Goal: Task Accomplishment & Management: Manage account settings

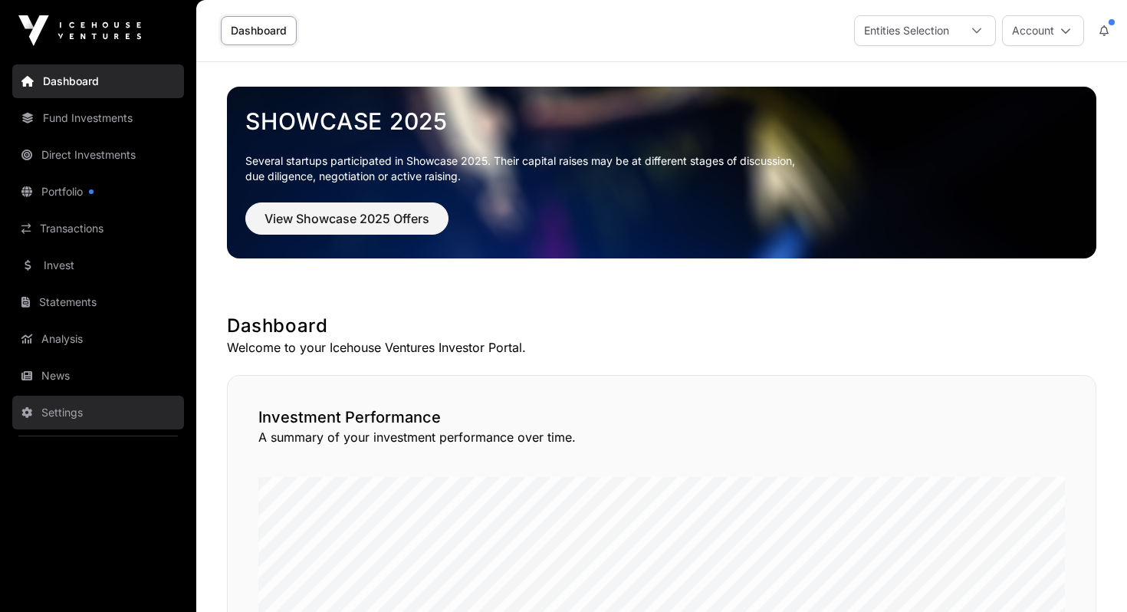
click at [62, 415] on link "Settings" at bounding box center [98, 412] width 172 height 34
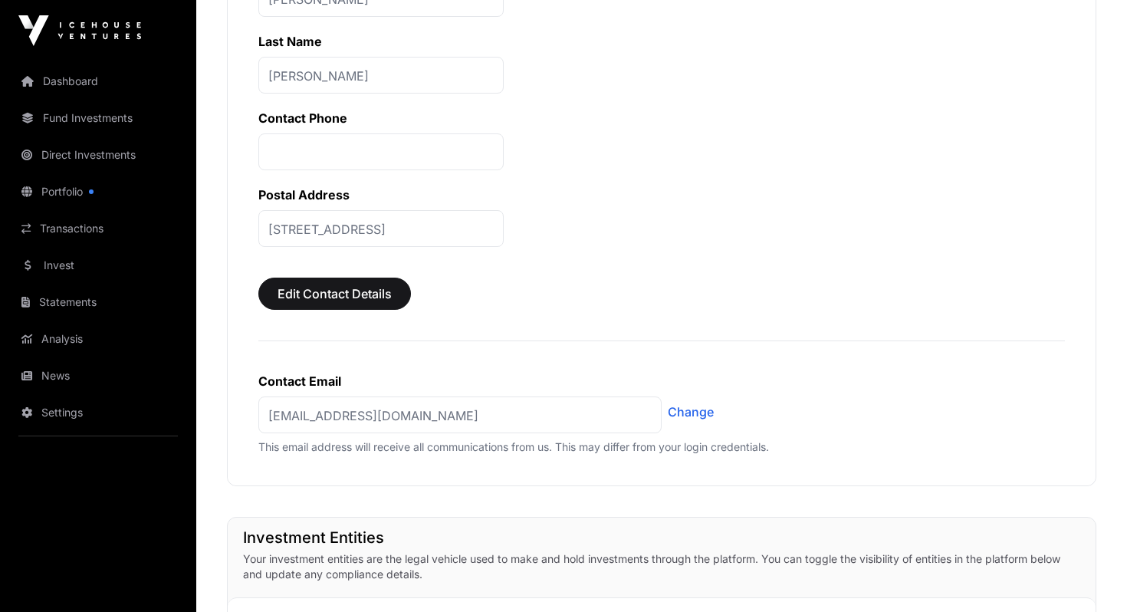
scroll to position [651, 0]
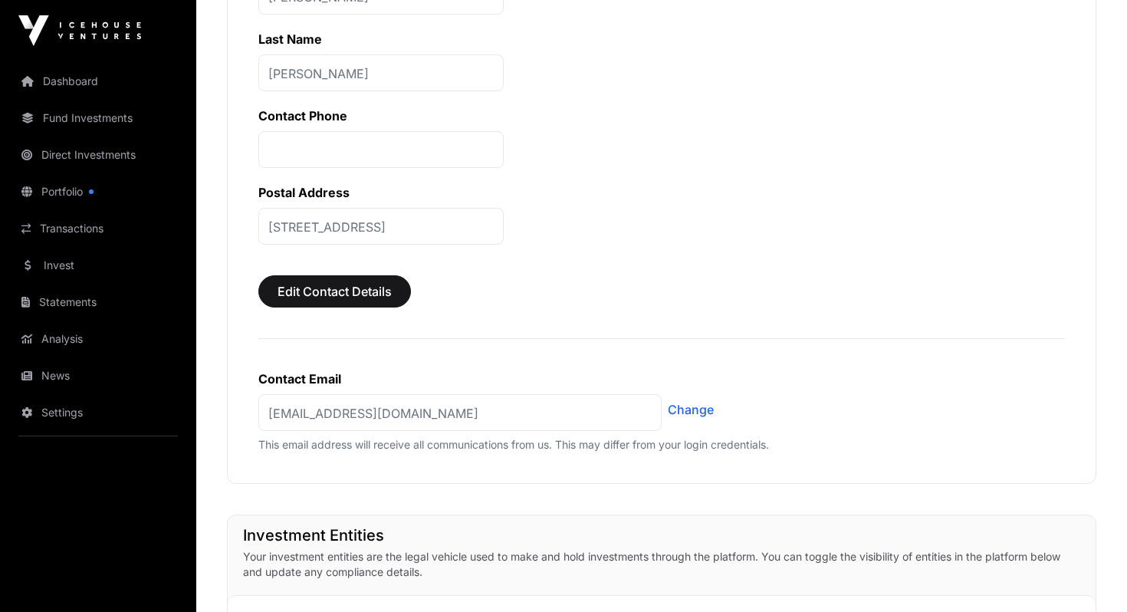
click at [471, 221] on p "[STREET_ADDRESS]" at bounding box center [380, 226] width 245 height 37
click at [330, 297] on span "Edit Contact Details" at bounding box center [334, 291] width 114 height 18
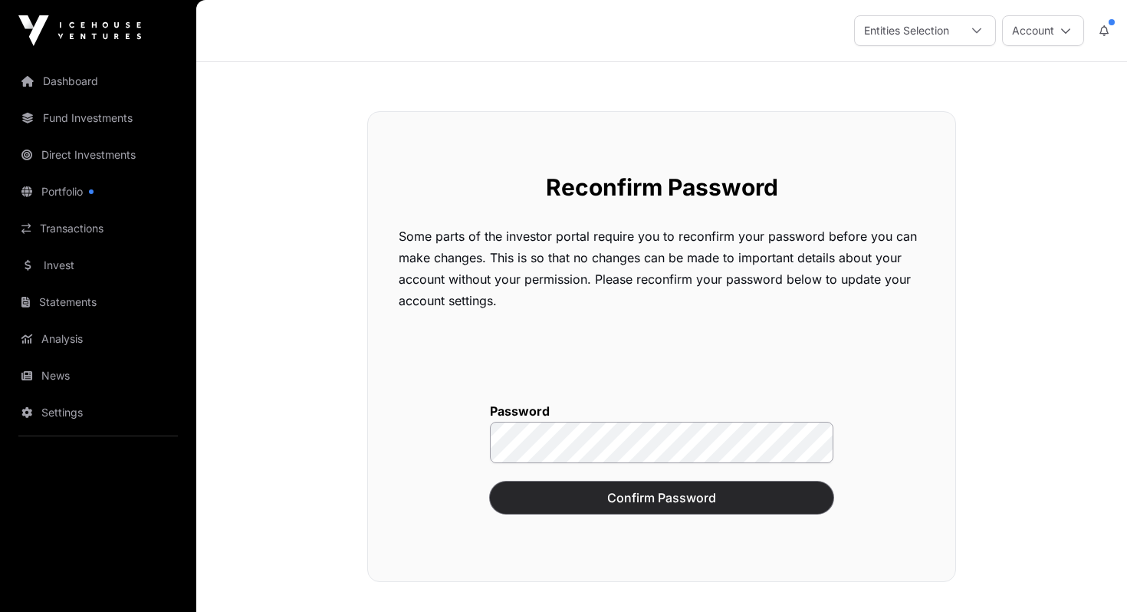
click at [633, 502] on span "Confirm Password" at bounding box center [661, 497] width 305 height 18
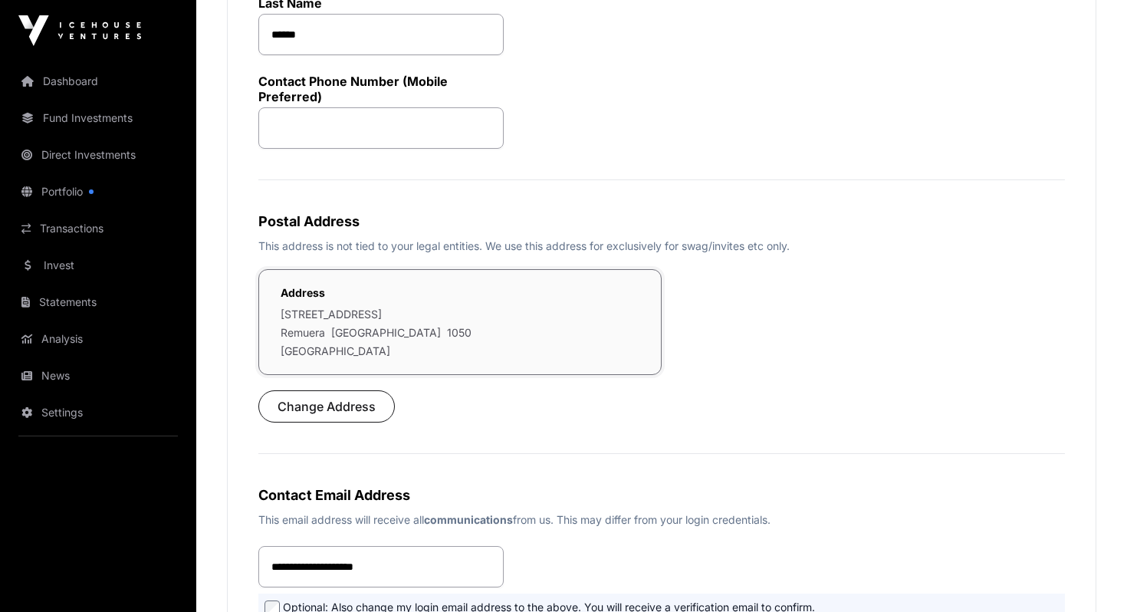
scroll to position [376, 0]
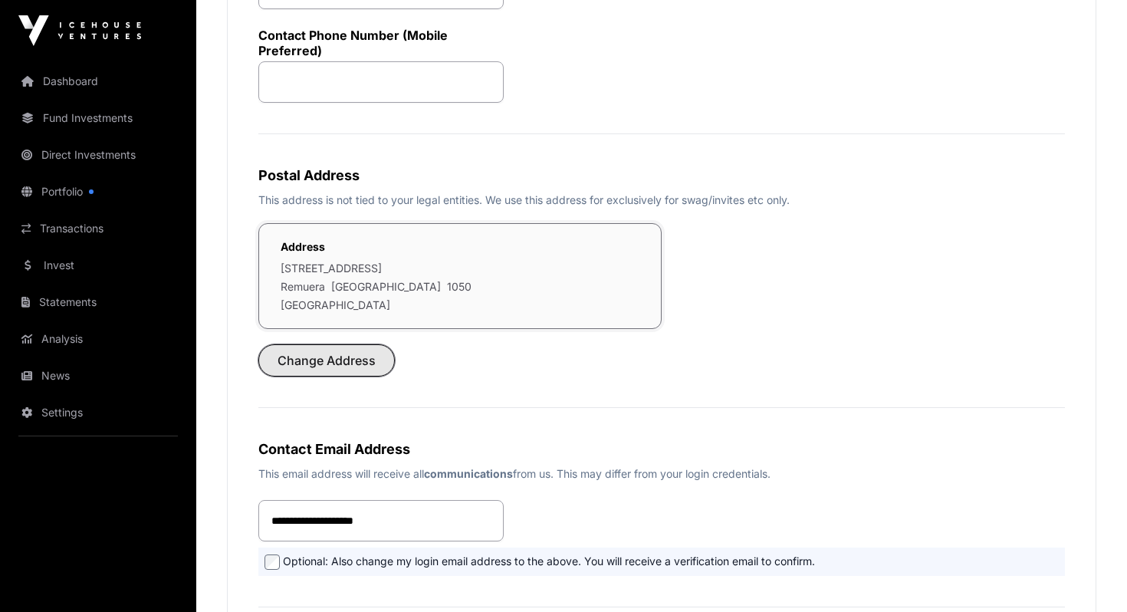
click at [347, 366] on span "Change Address" at bounding box center [326, 360] width 98 height 18
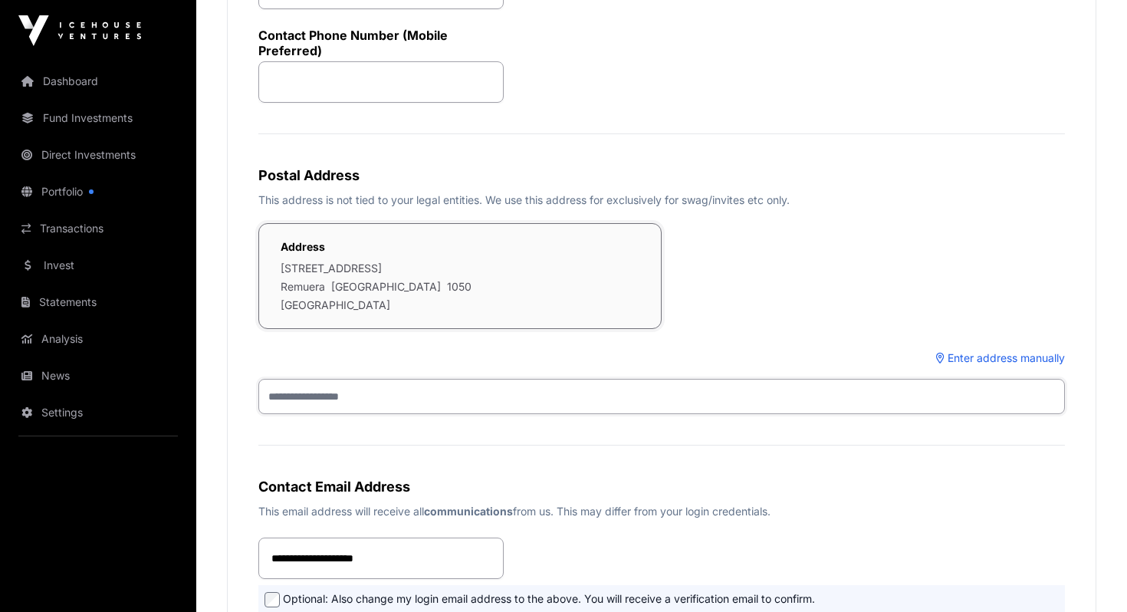
click at [349, 402] on input "text" at bounding box center [661, 396] width 806 height 35
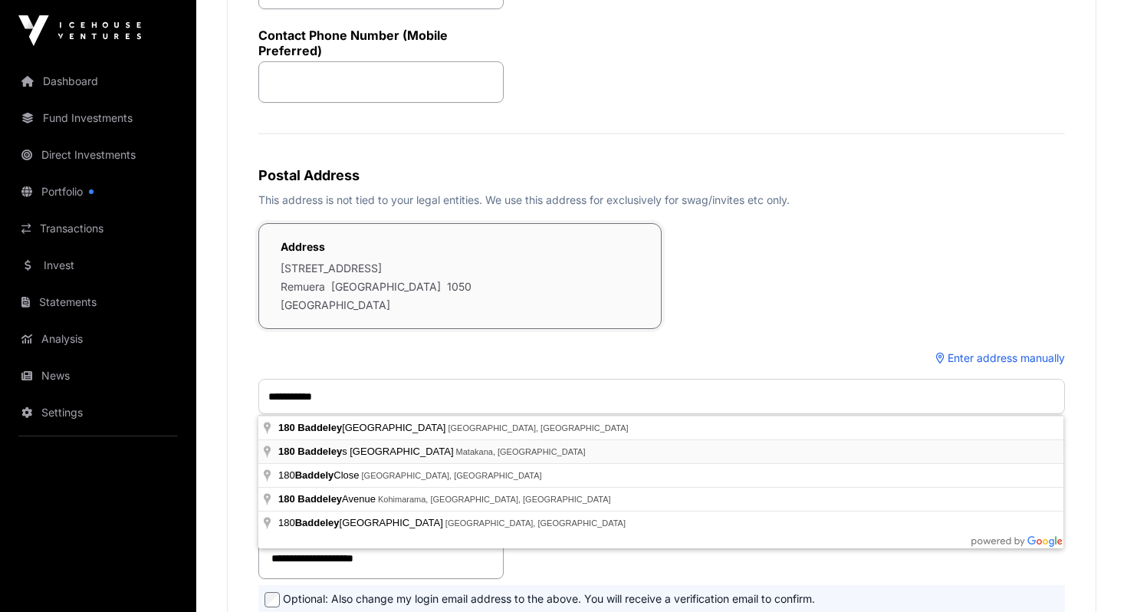
type input "**********"
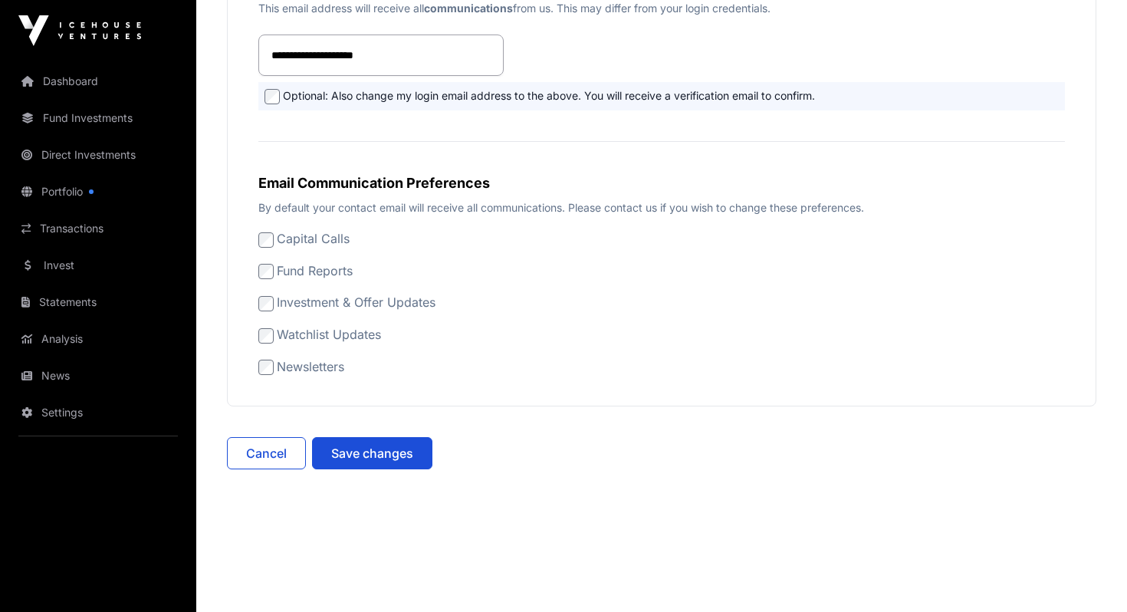
scroll to position [883, 0]
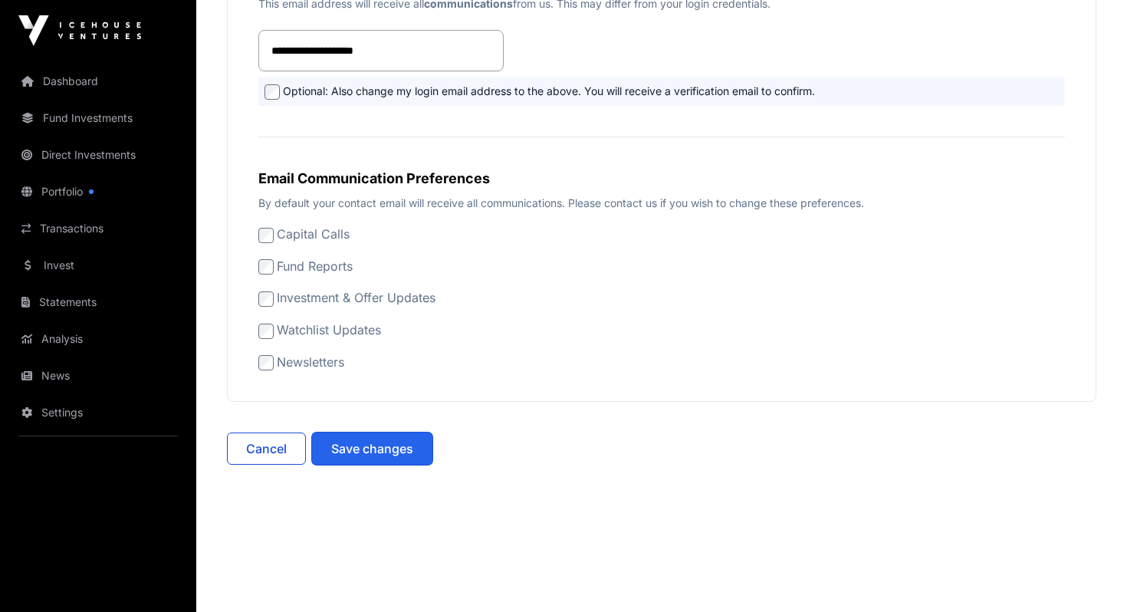
click at [343, 451] on span "Save changes" at bounding box center [372, 448] width 82 height 18
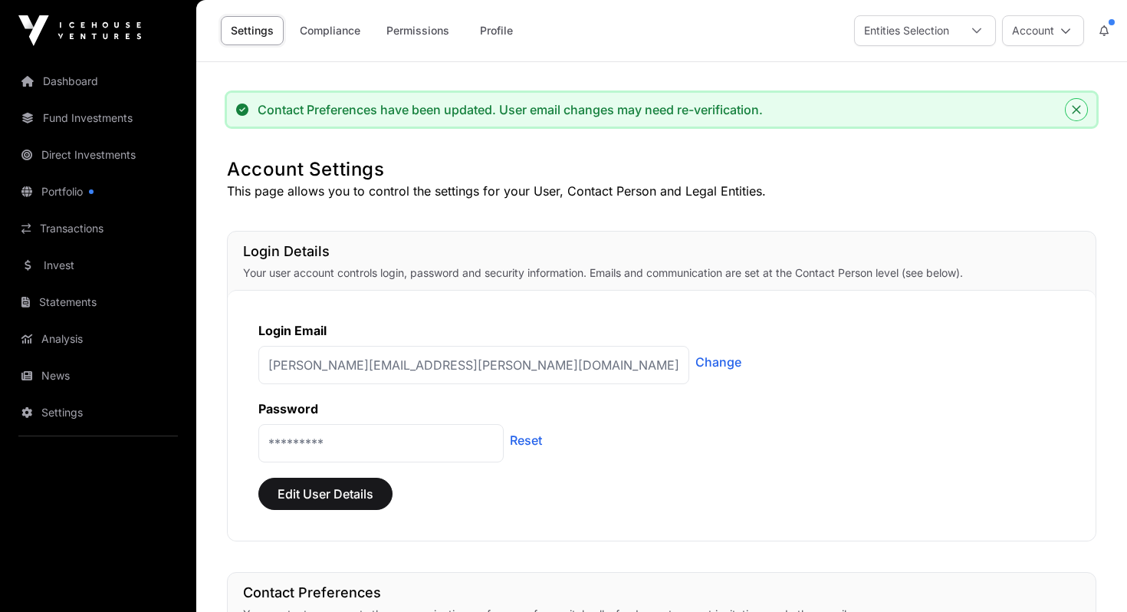
click at [1075, 103] on button "Close" at bounding box center [1075, 109] width 21 height 21
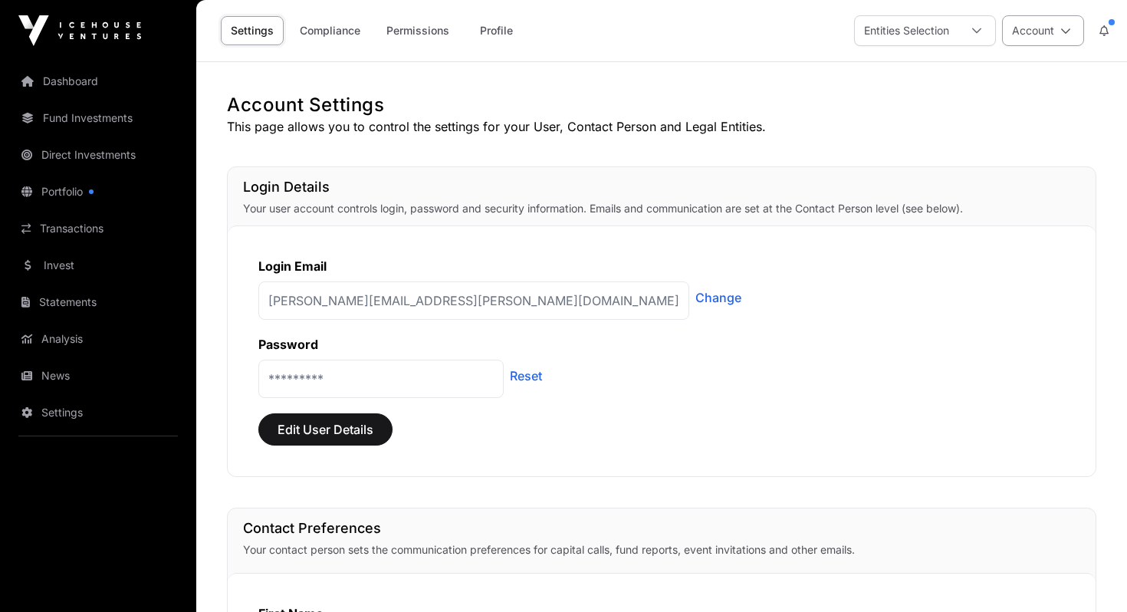
click at [1060, 29] on icon at bounding box center [1065, 30] width 11 height 11
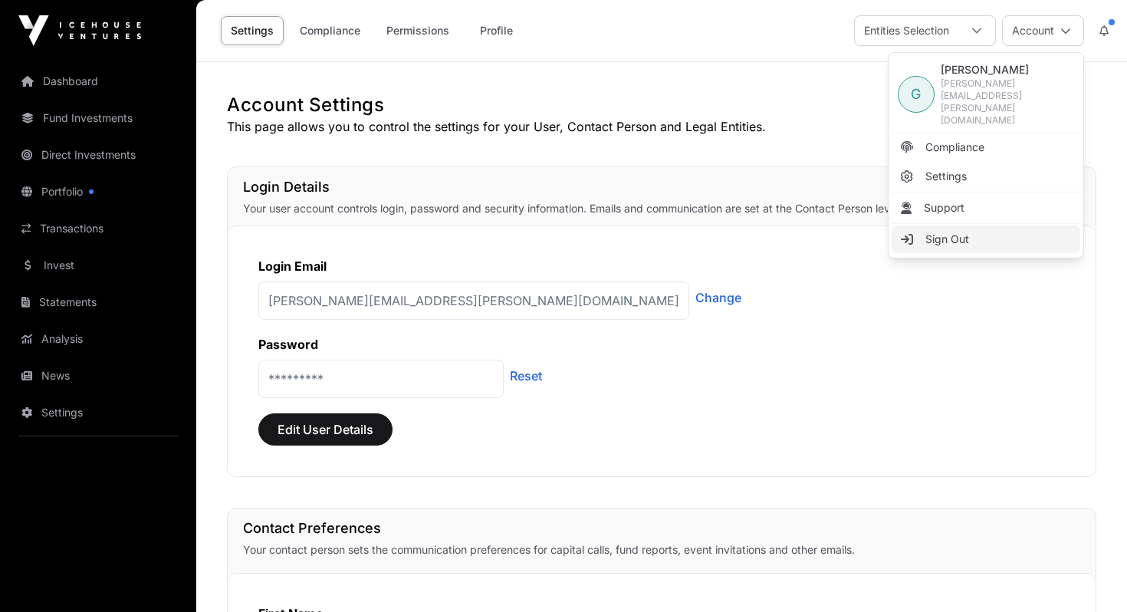
click at [940, 231] on span "Sign Out" at bounding box center [947, 238] width 44 height 15
